Goal: Information Seeking & Learning: Learn about a topic

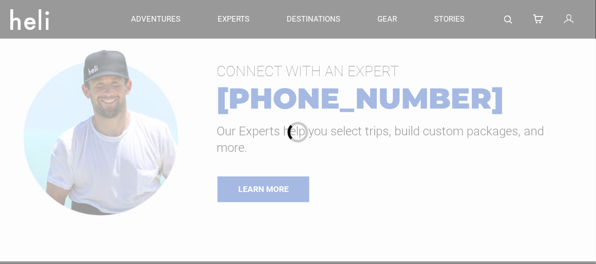
type input "Cat Skiing"
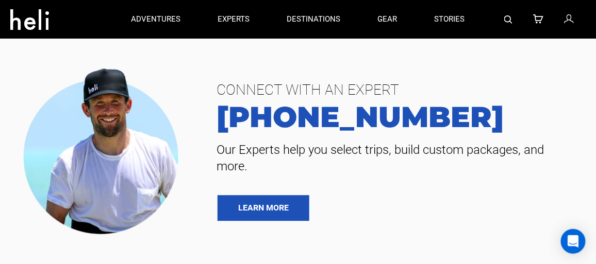
scroll to position [2622, 0]
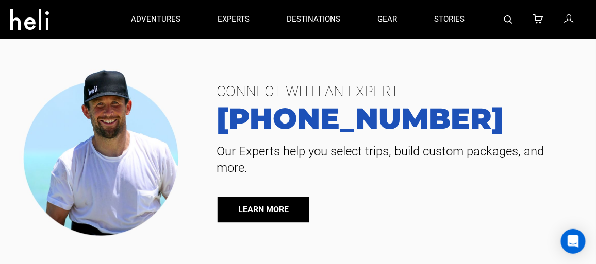
click at [298, 209] on link "LEARN MORE" at bounding box center [263, 210] width 92 height 26
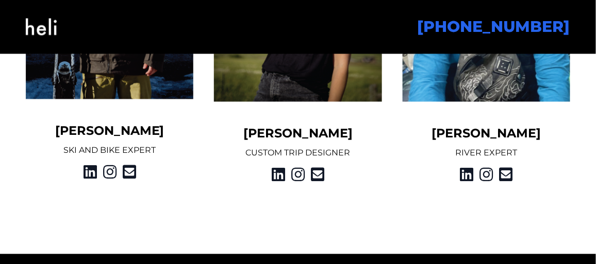
scroll to position [1446, 0]
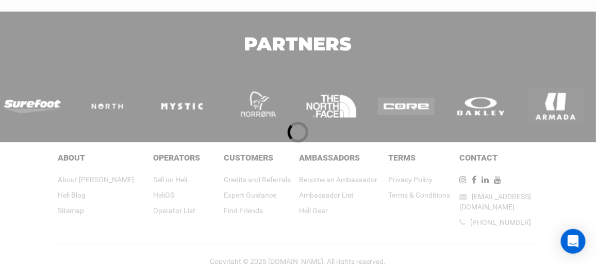
scroll to position [2892, 0]
